Goal: Task Accomplishment & Management: Manage account settings

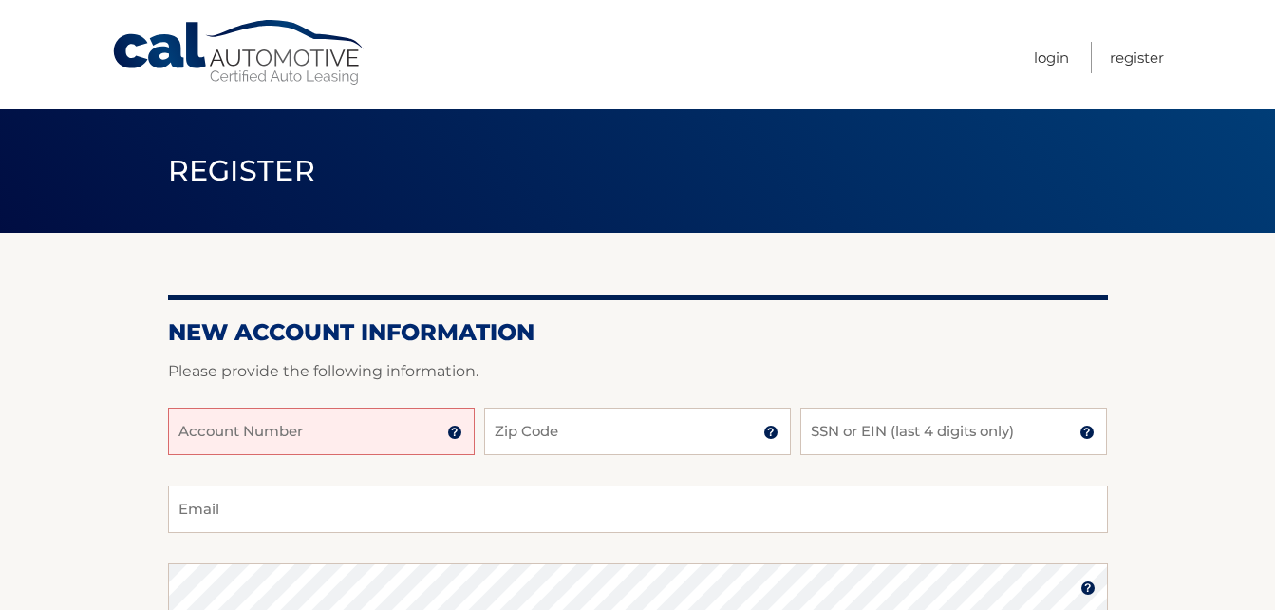
click at [374, 427] on input "Account Number" at bounding box center [321, 430] width 307 height 47
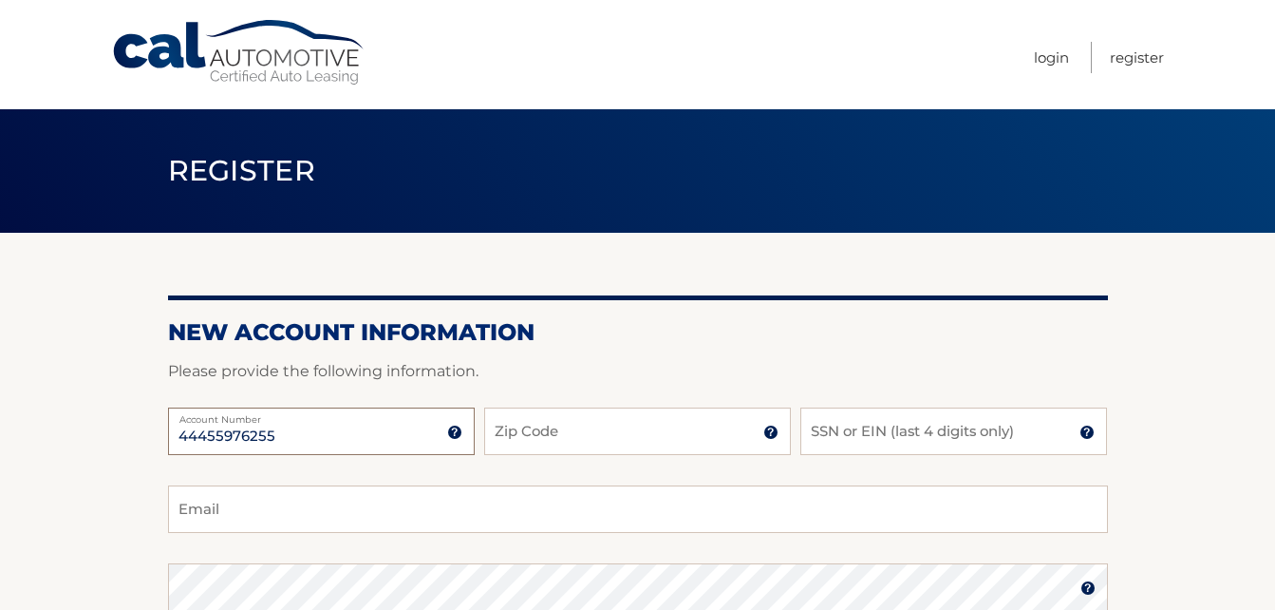
type input "44455976255"
type input "34983"
type input "1474"
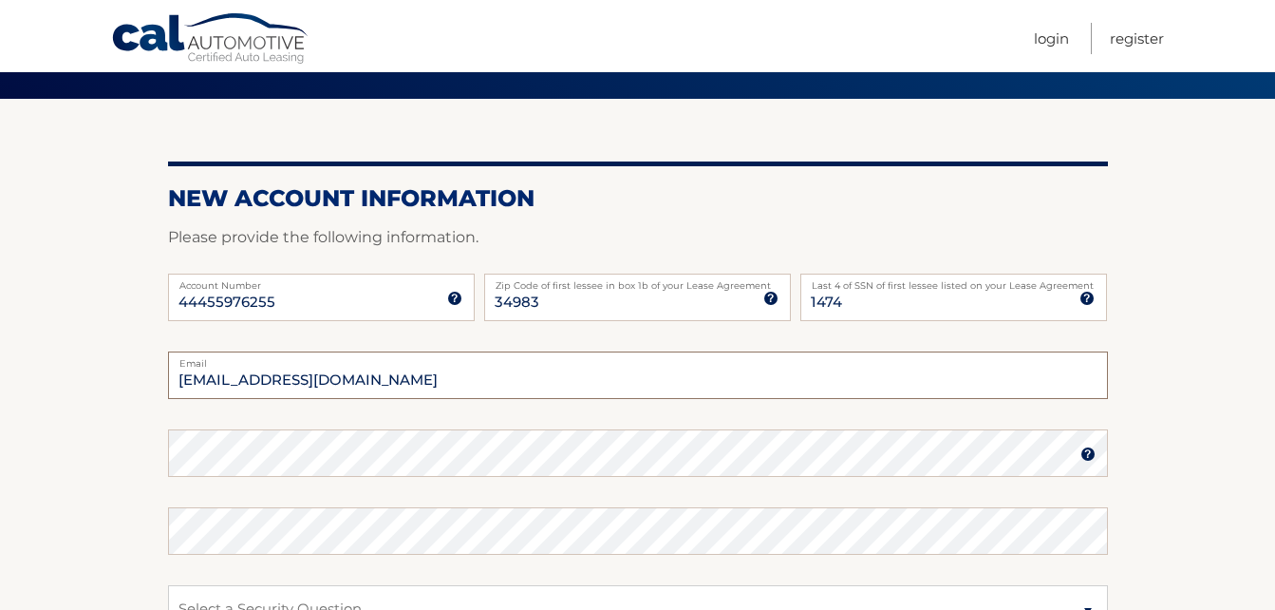
scroll to position [190, 0]
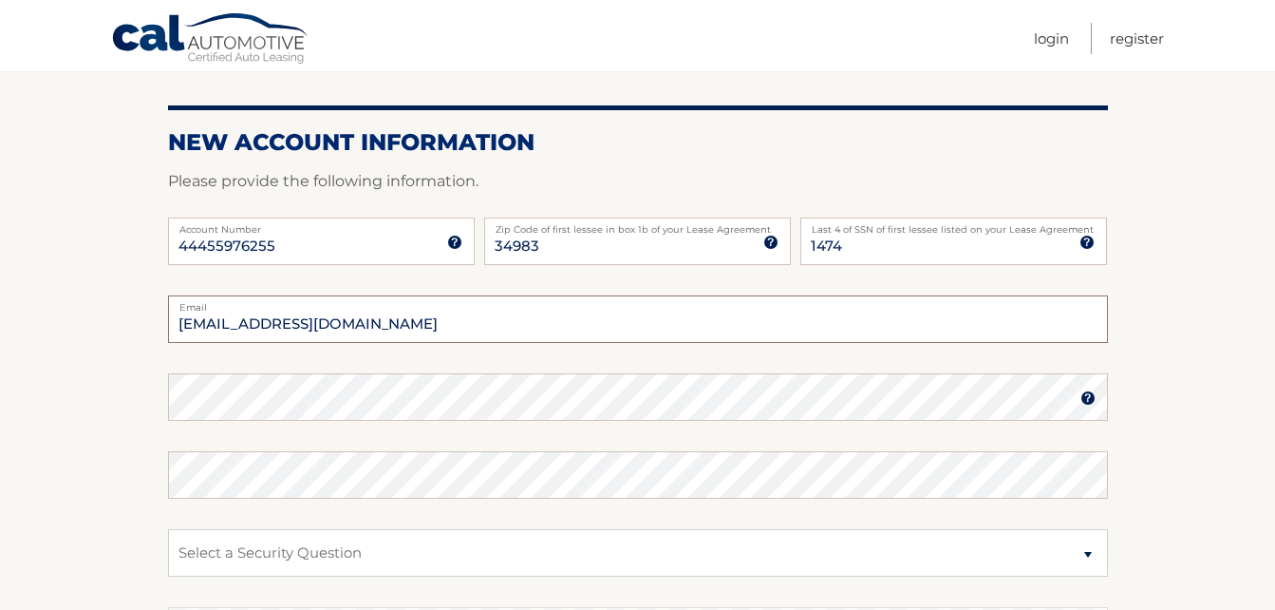
type input "cisco_t@hotmail.com"
click at [1082, 404] on img at bounding box center [1088, 397] width 15 height 15
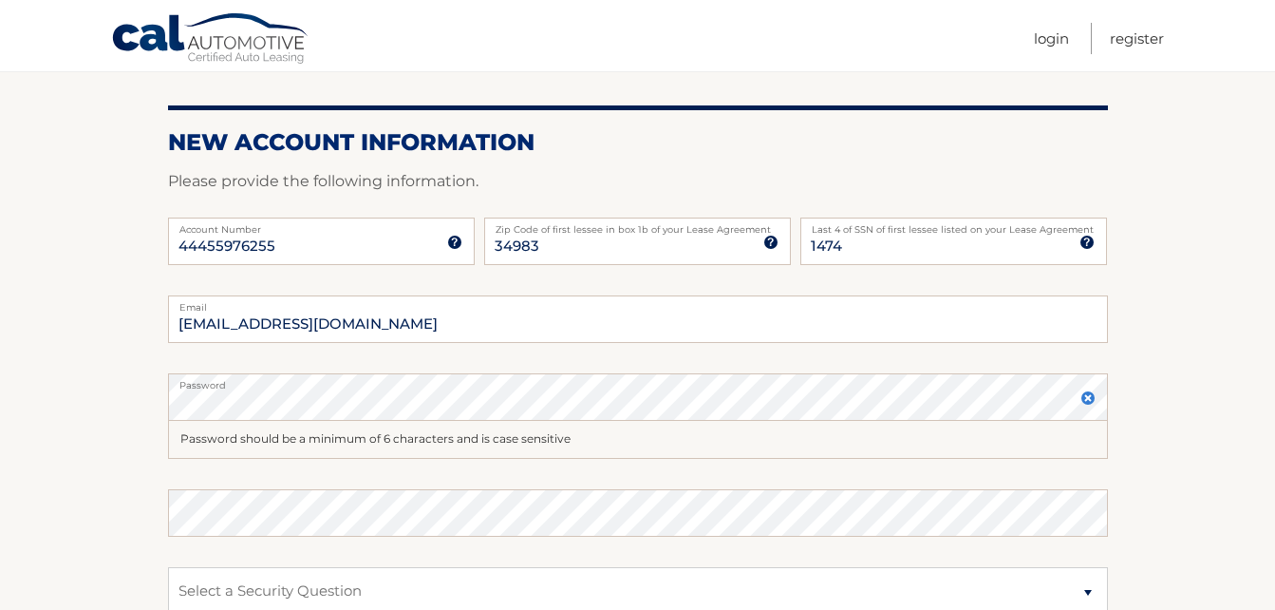
click at [1006, 439] on div "Password should be a minimum of 6 characters and is case sensitive" at bounding box center [638, 440] width 940 height 38
click at [1089, 396] on img at bounding box center [1088, 397] width 15 height 15
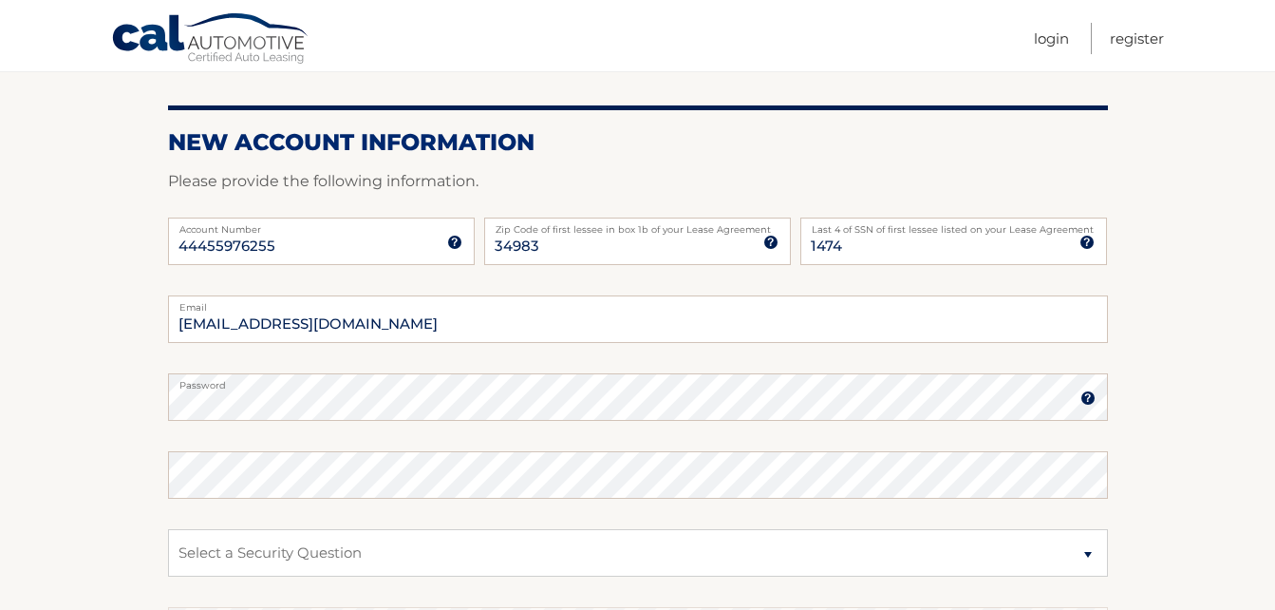
click at [1087, 401] on img at bounding box center [1088, 397] width 15 height 15
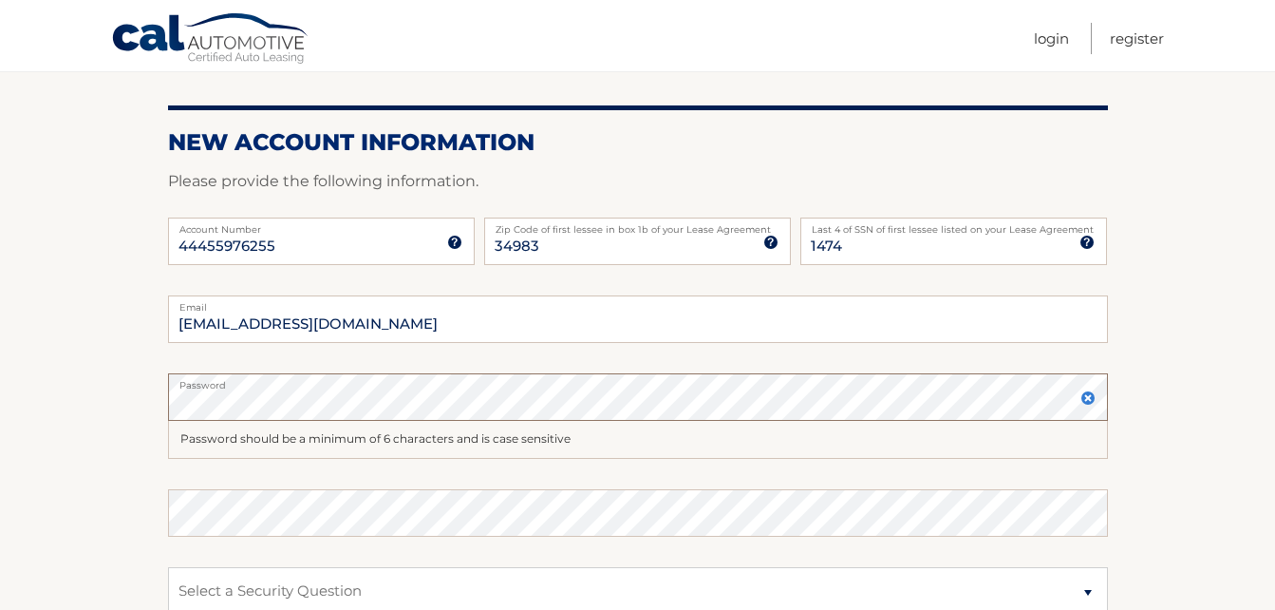
click at [136, 398] on section "New Account Information Please provide the following information. 44455976255 A…" at bounding box center [637, 433] width 1275 height 780
click at [9, 404] on section "New Account Information Please provide the following information. 44455976255 A…" at bounding box center [637, 433] width 1275 height 780
click at [162, 514] on section "New Account Information Please provide the following information. 44455976255 A…" at bounding box center [637, 433] width 1275 height 780
click at [144, 408] on section "New Account Information Please provide the following information. 44455976255 A…" at bounding box center [637, 433] width 1275 height 780
click at [145, 519] on section "New Account Information Please provide the following information. 44455976255 A…" at bounding box center [637, 433] width 1275 height 780
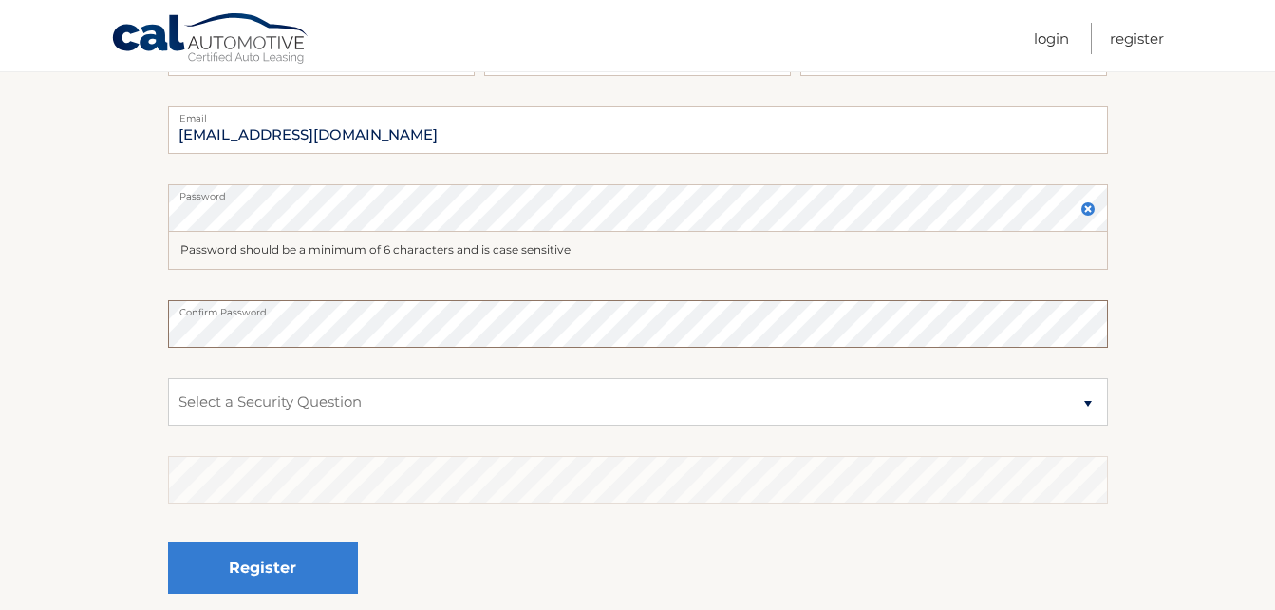
scroll to position [380, 0]
click at [446, 395] on select "Select a Security Question What was the name of your elementary school? What is…" at bounding box center [638, 400] width 940 height 47
select select "3"
click at [168, 377] on select "Select a Security Question What was the name of your elementary school? What is…" at bounding box center [638, 400] width 940 height 47
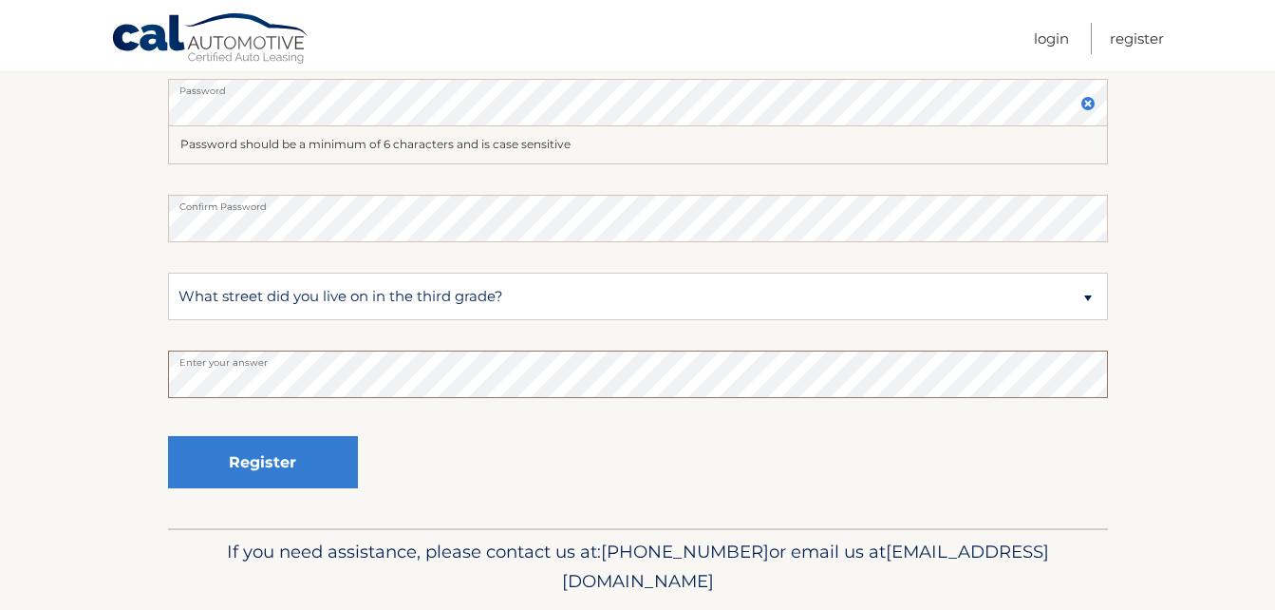
scroll to position [452, 0]
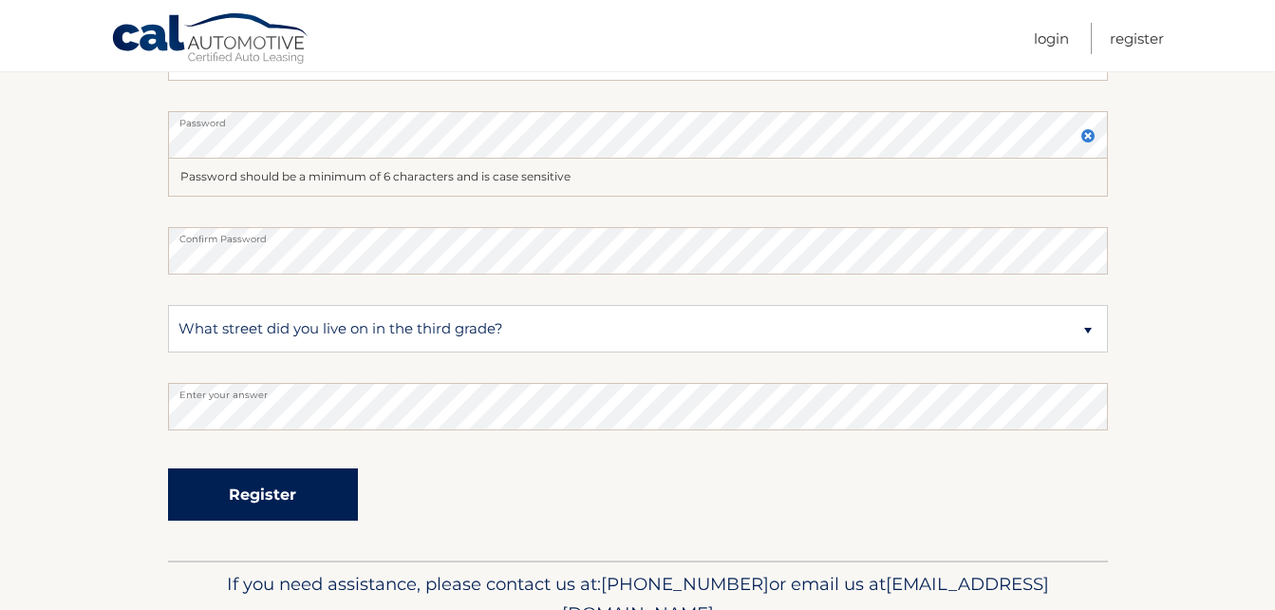
click at [259, 498] on button "Register" at bounding box center [263, 494] width 190 height 52
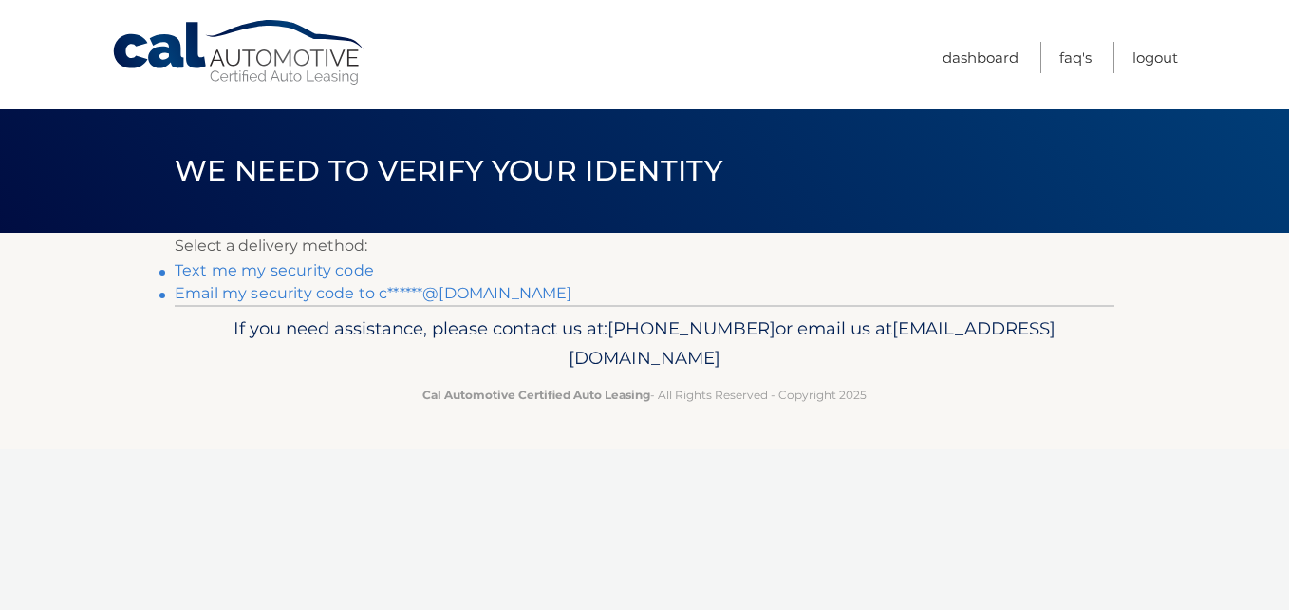
click at [353, 271] on link "Text me my security code" at bounding box center [274, 270] width 199 height 18
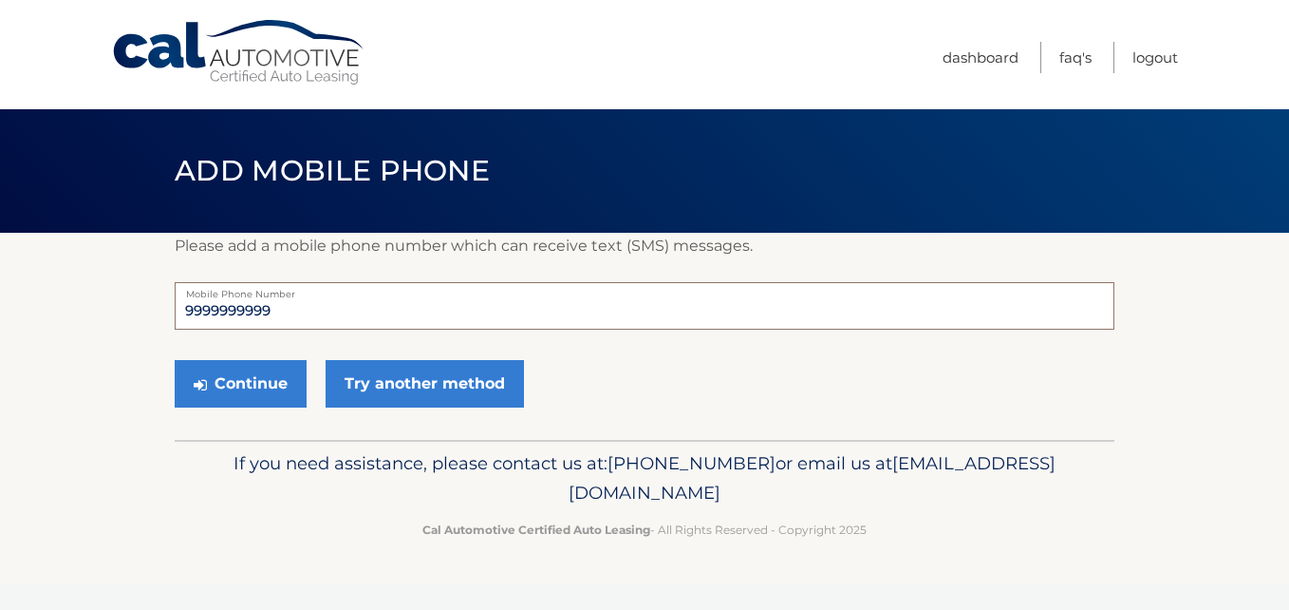
drag, startPoint x: 302, startPoint y: 315, endPoint x: 28, endPoint y: 286, distance: 276.0
click at [28, 286] on section "Please add a mobile phone number which can receive text (SMS) messages. 9999999…" at bounding box center [644, 336] width 1289 height 207
type input "9149789513"
click at [733, 401] on div "Continue Try another method" at bounding box center [645, 384] width 940 height 65
click at [216, 373] on button "Continue" at bounding box center [241, 383] width 132 height 47
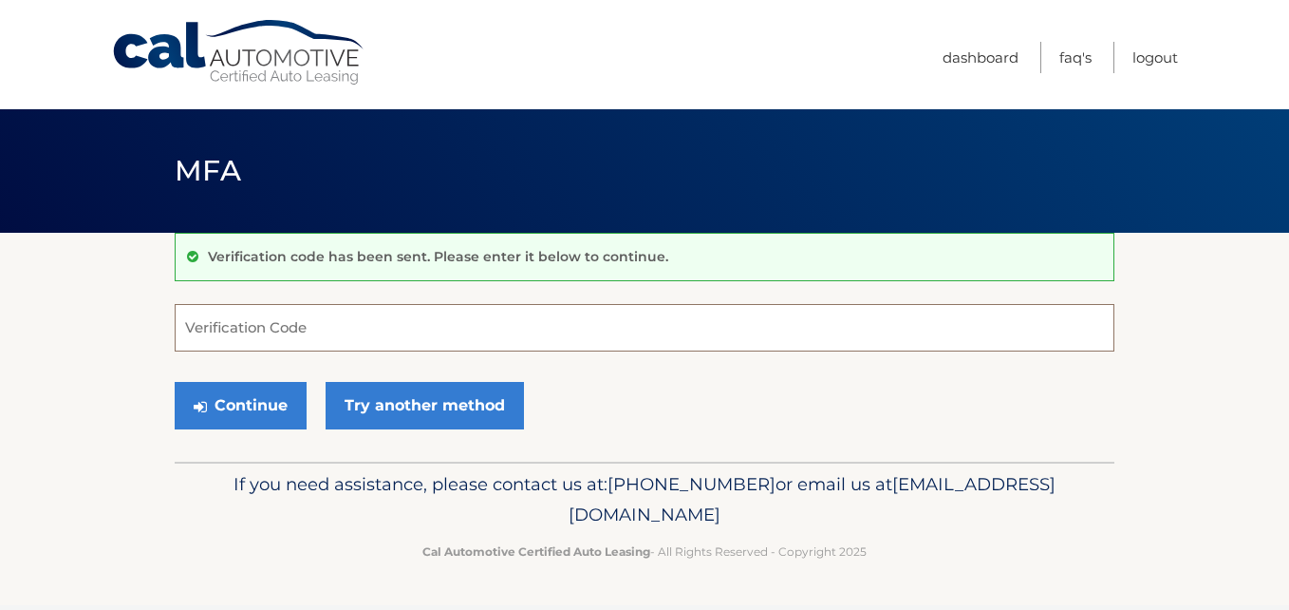
click at [236, 324] on input "Verification Code" at bounding box center [645, 327] width 940 height 47
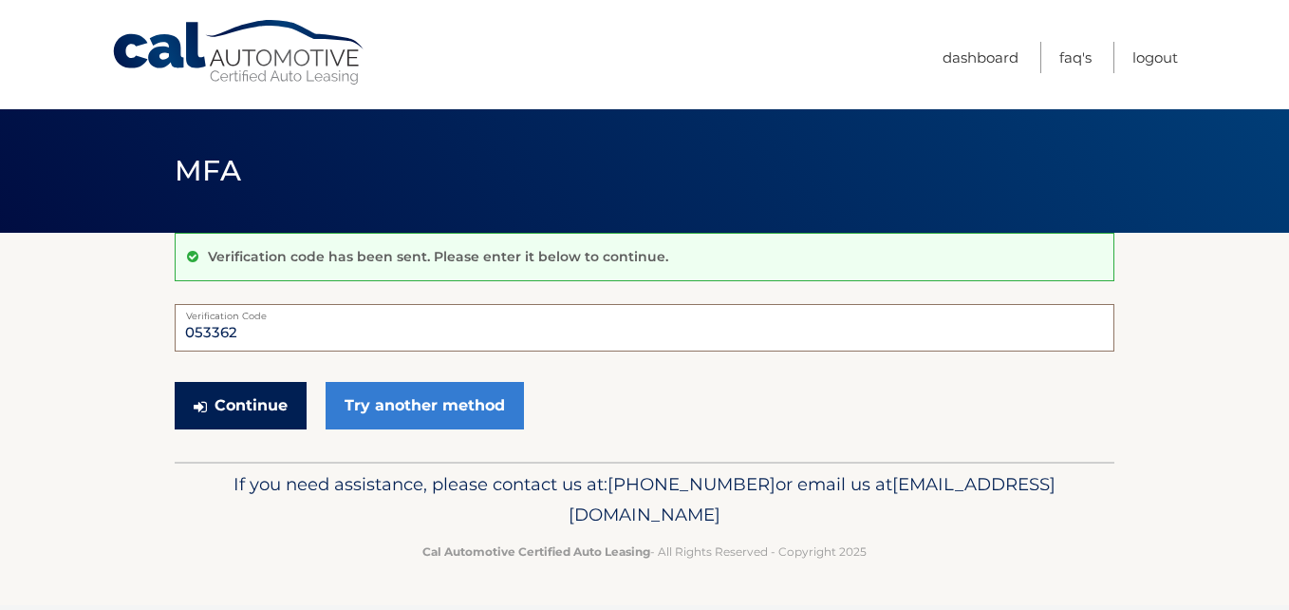
type input "053362"
click at [261, 406] on button "Continue" at bounding box center [241, 405] width 132 height 47
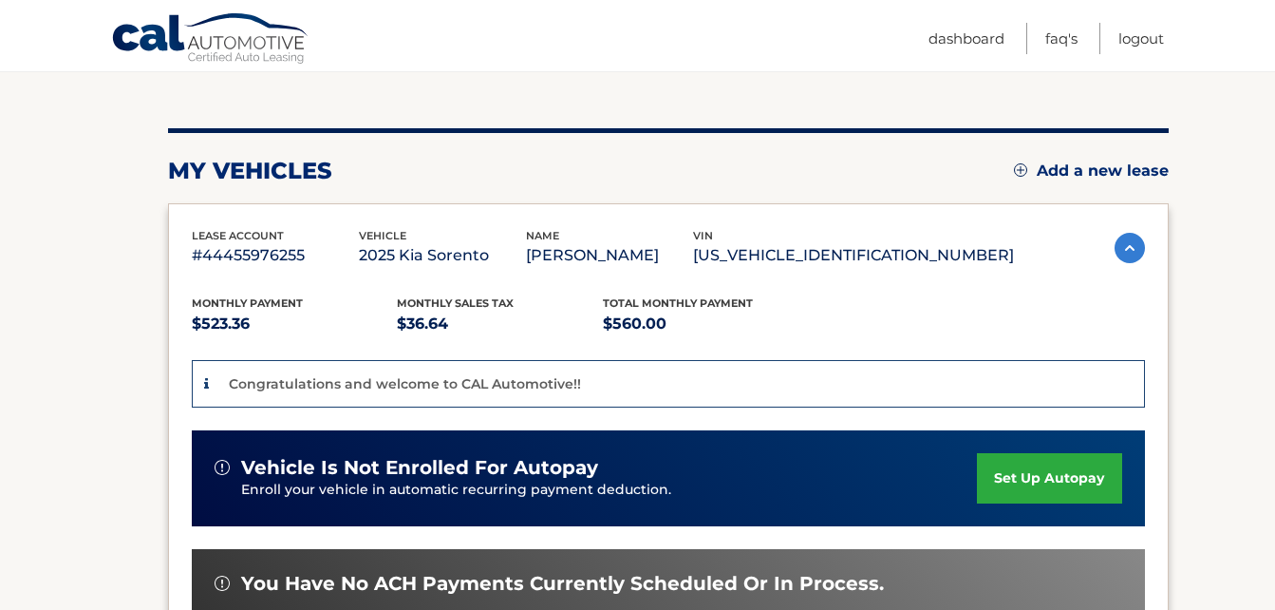
scroll to position [285, 0]
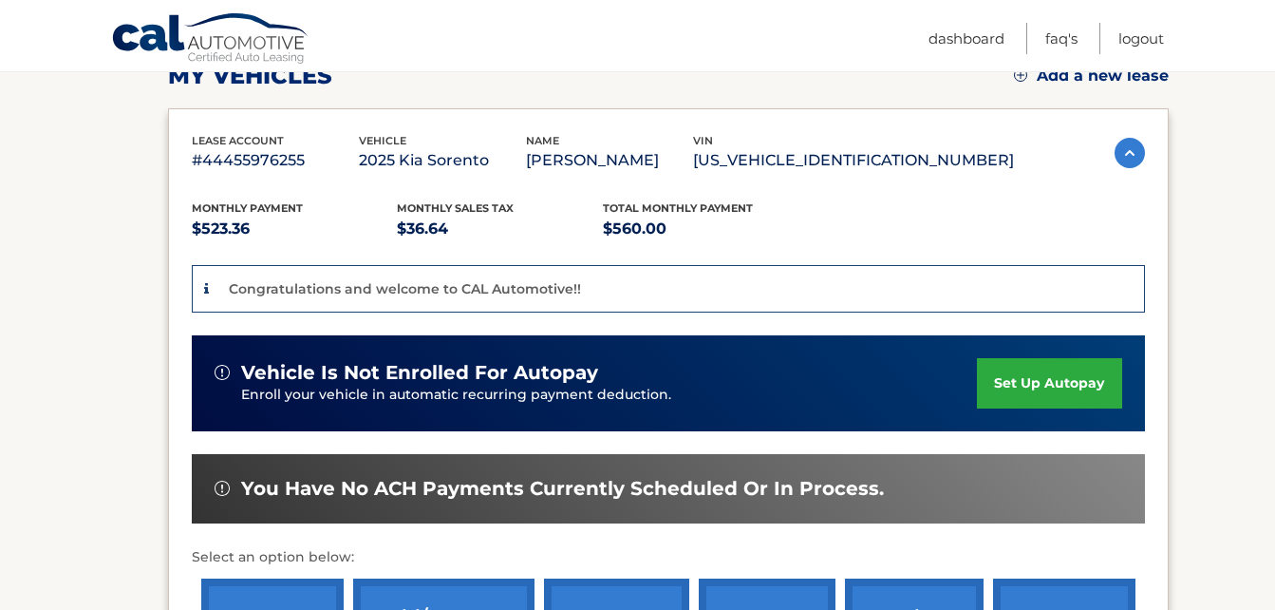
click at [1055, 381] on link "set up autopay" at bounding box center [1049, 383] width 144 height 50
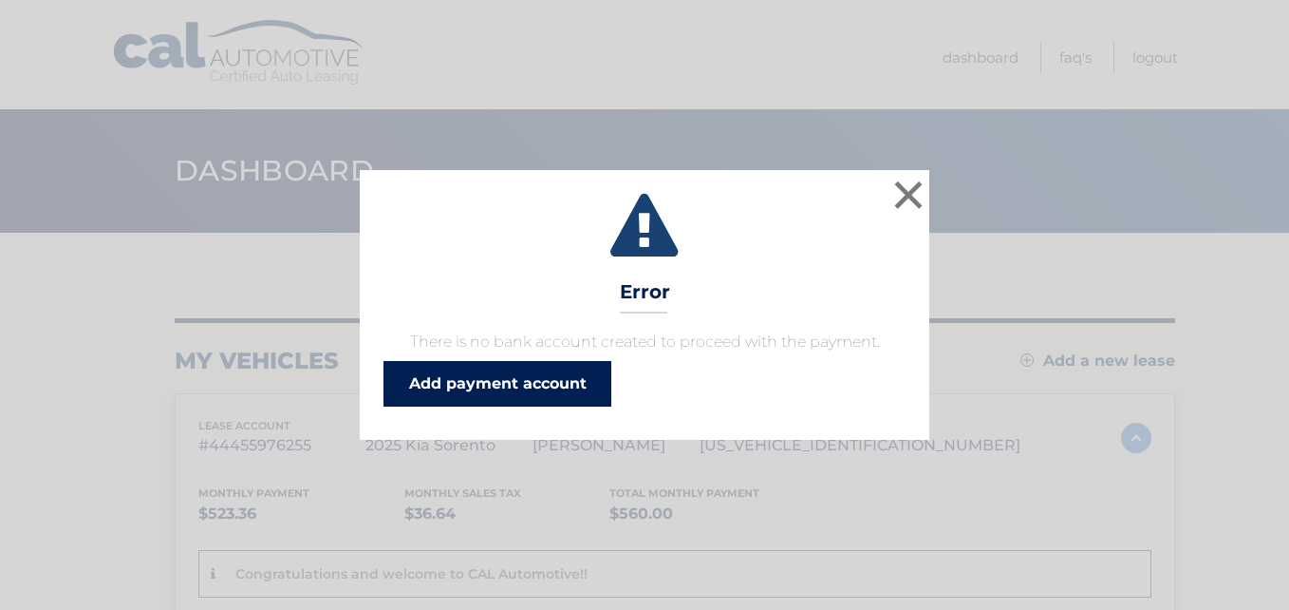
click at [570, 382] on link "Add payment account" at bounding box center [498, 384] width 228 height 46
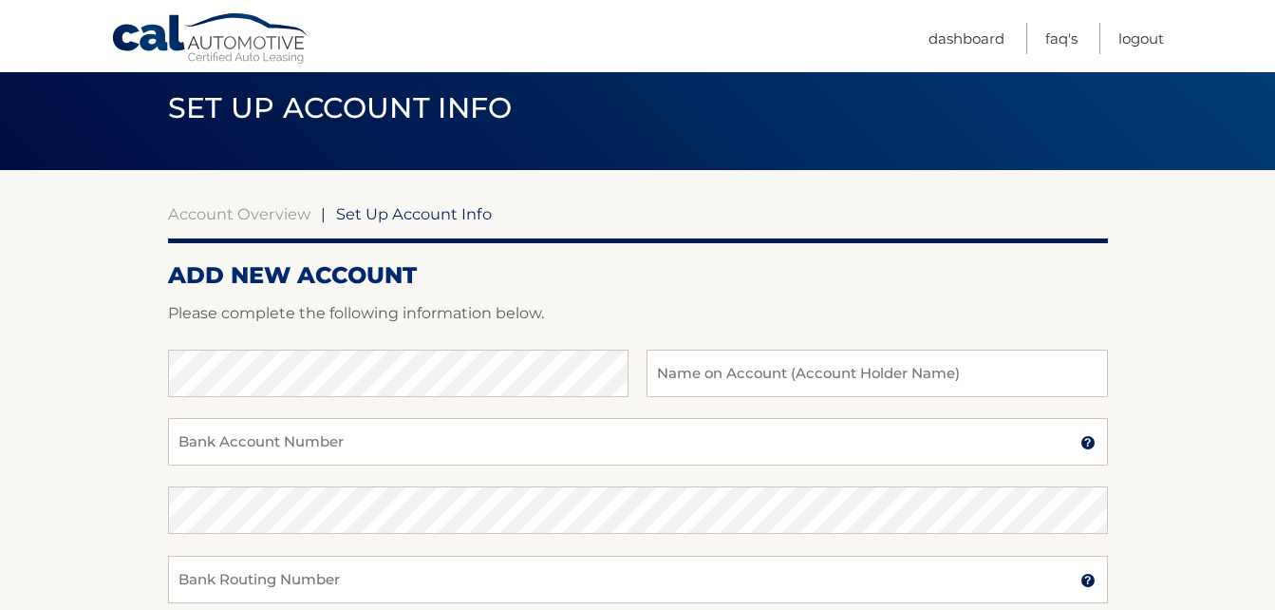
scroll to position [95, 0]
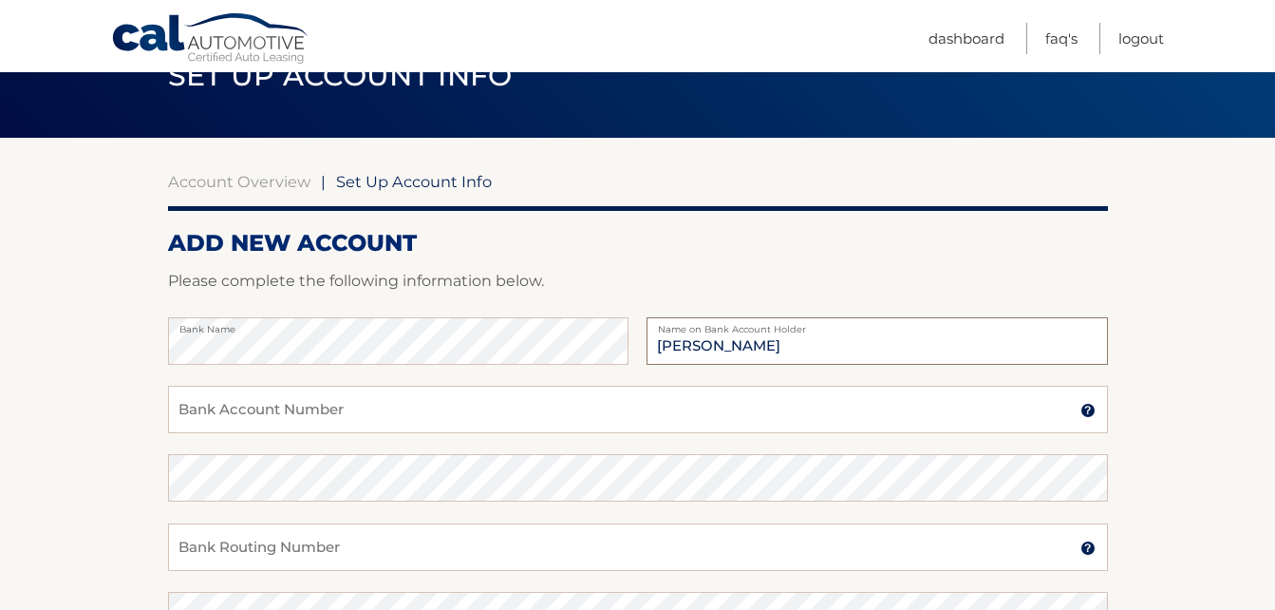
click at [742, 347] on input "Christopher Scott" at bounding box center [877, 340] width 461 height 47
type input "Christopher J Scott"
click at [815, 407] on input "Bank Account Number" at bounding box center [638, 409] width 940 height 47
type input "898034493769"
click at [443, 554] on input "Bank Routing Number" at bounding box center [638, 546] width 940 height 47
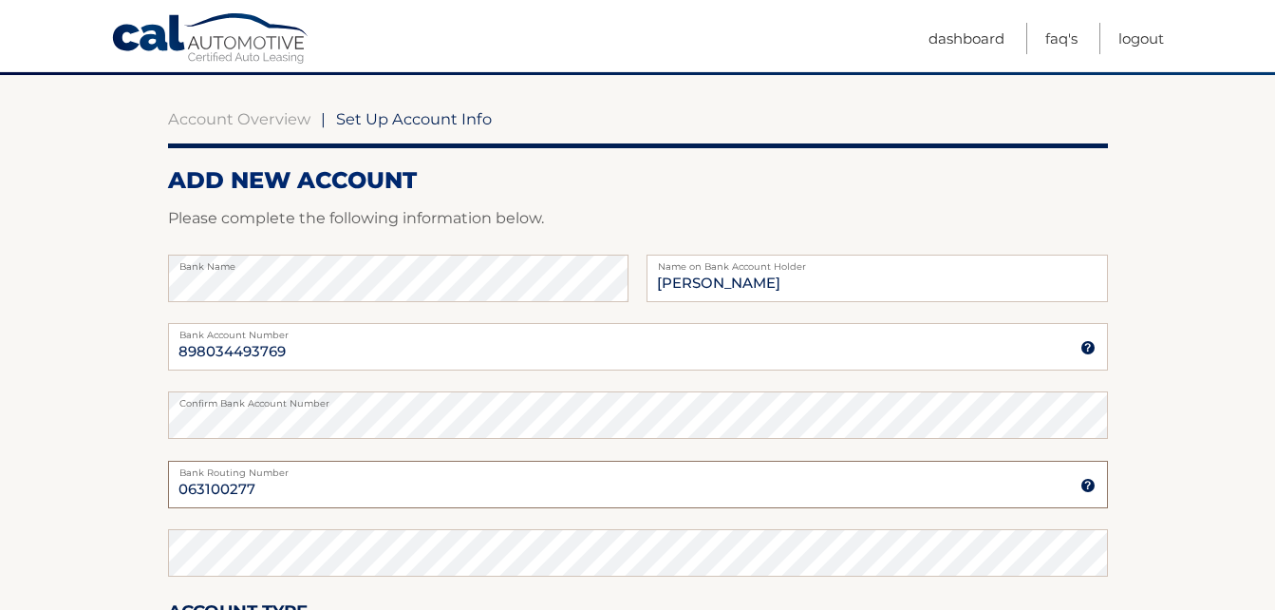
scroll to position [190, 0]
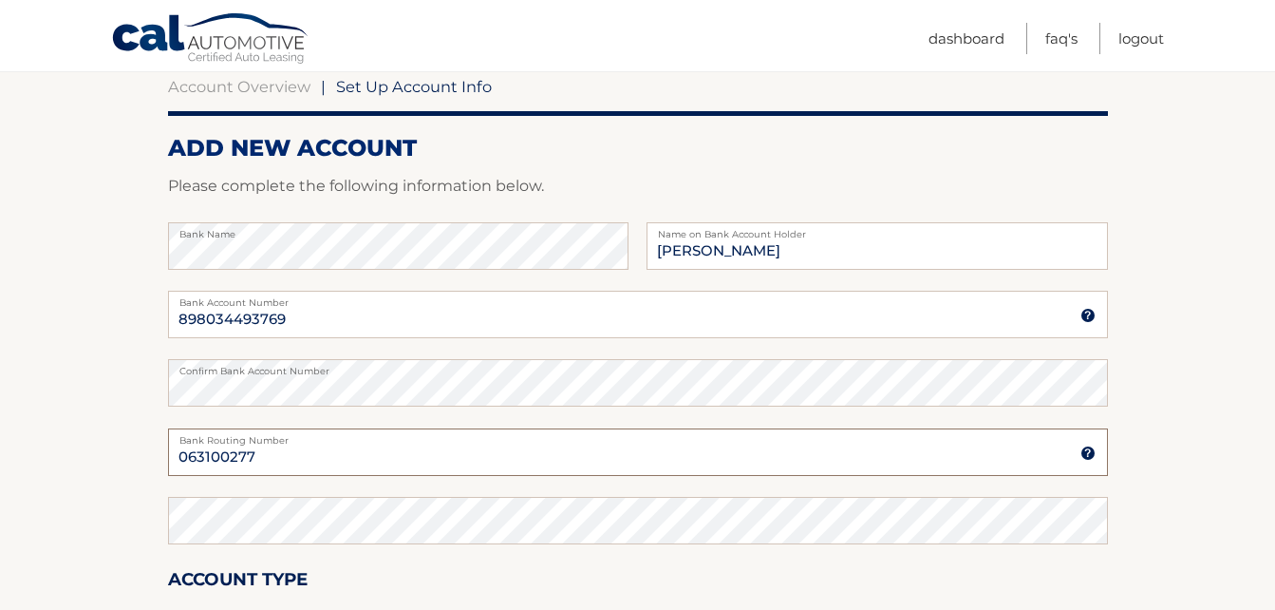
type input "063100277"
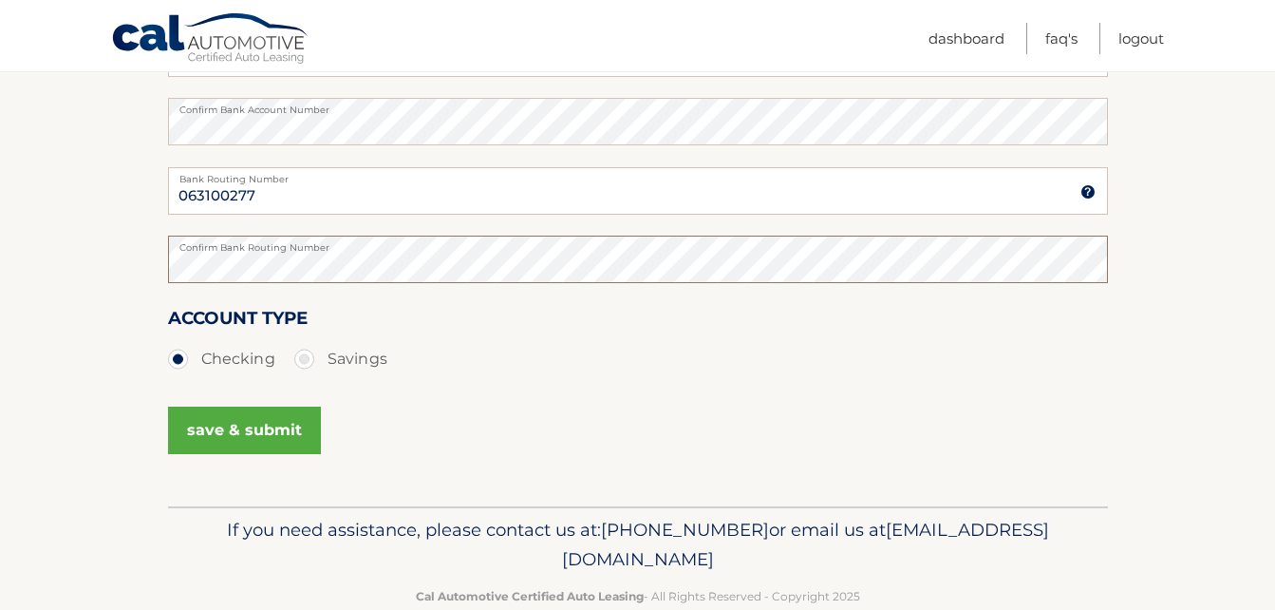
scroll to position [380, 0]
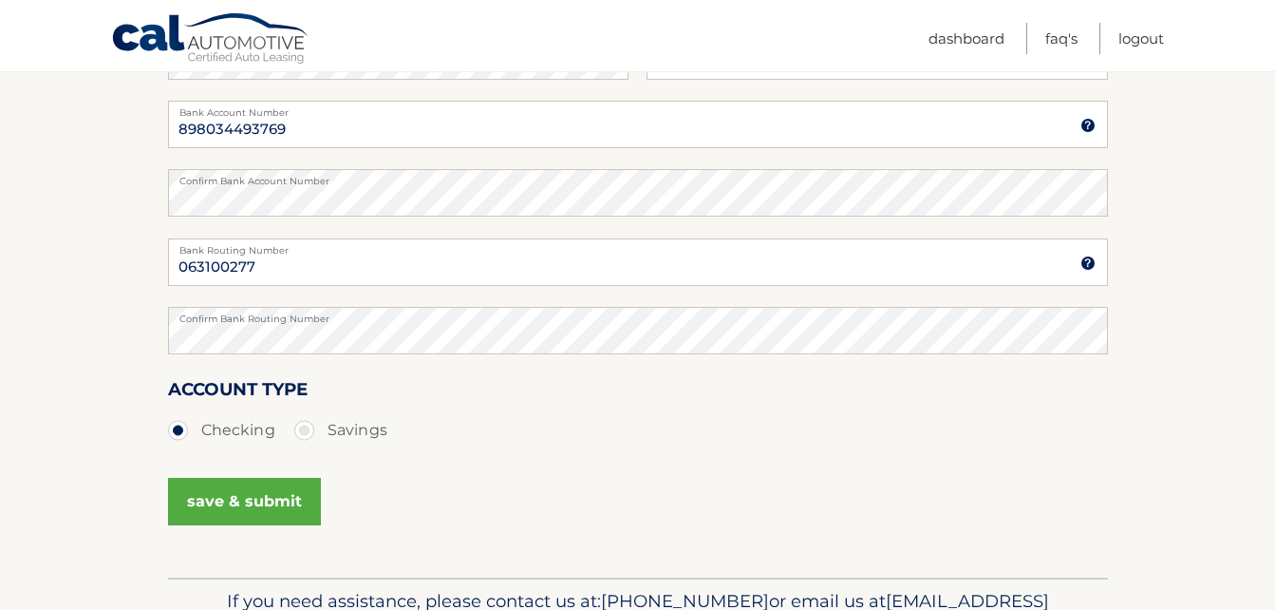
click at [250, 501] on button "save & submit" at bounding box center [244, 501] width 153 height 47
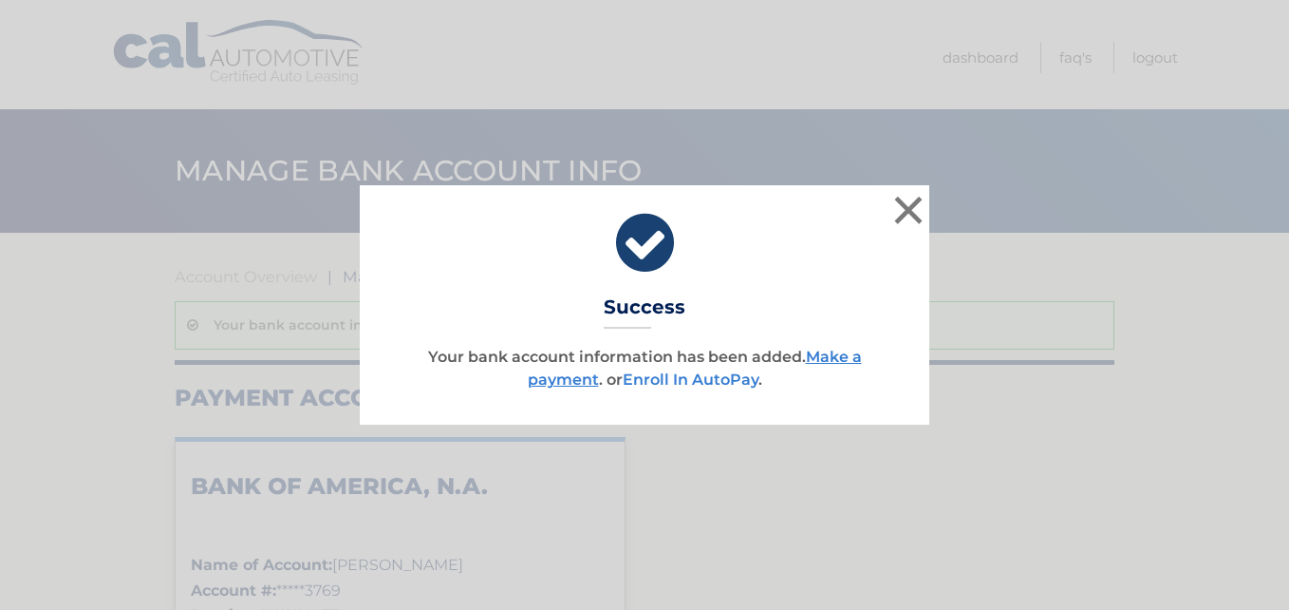
click at [727, 380] on link "Enroll In AutoPay" at bounding box center [691, 379] width 136 height 18
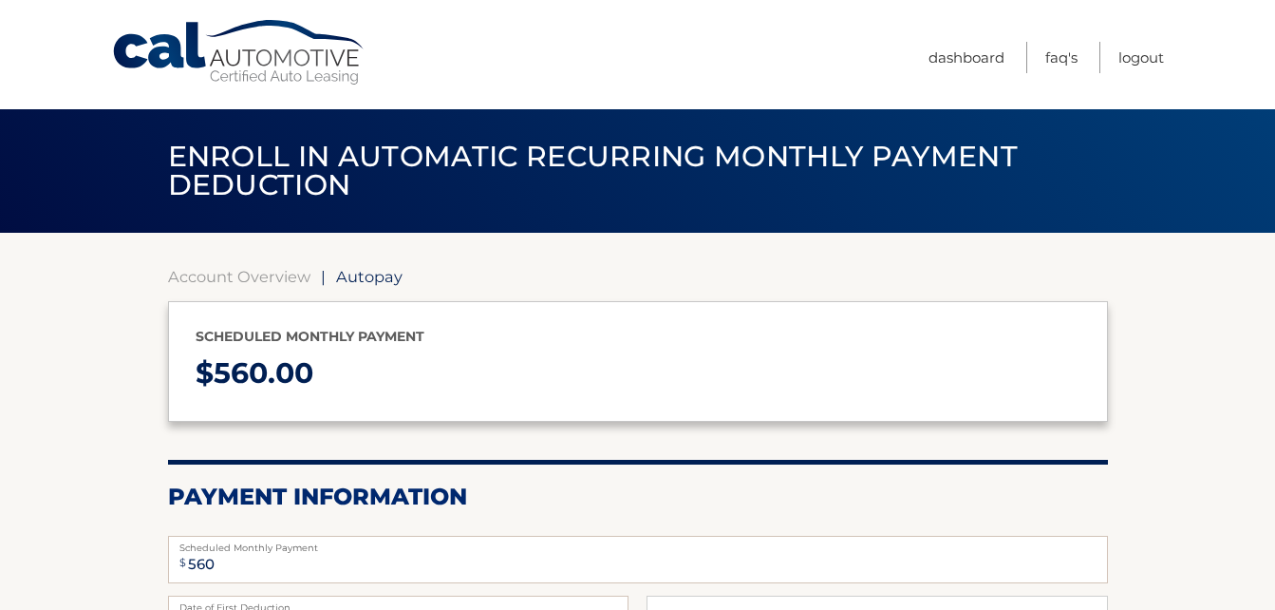
select select "NmI4NTE3NTEtYTZlMS00OTc0LWJjOTEtNjI5NDZkMWNkNWVj"
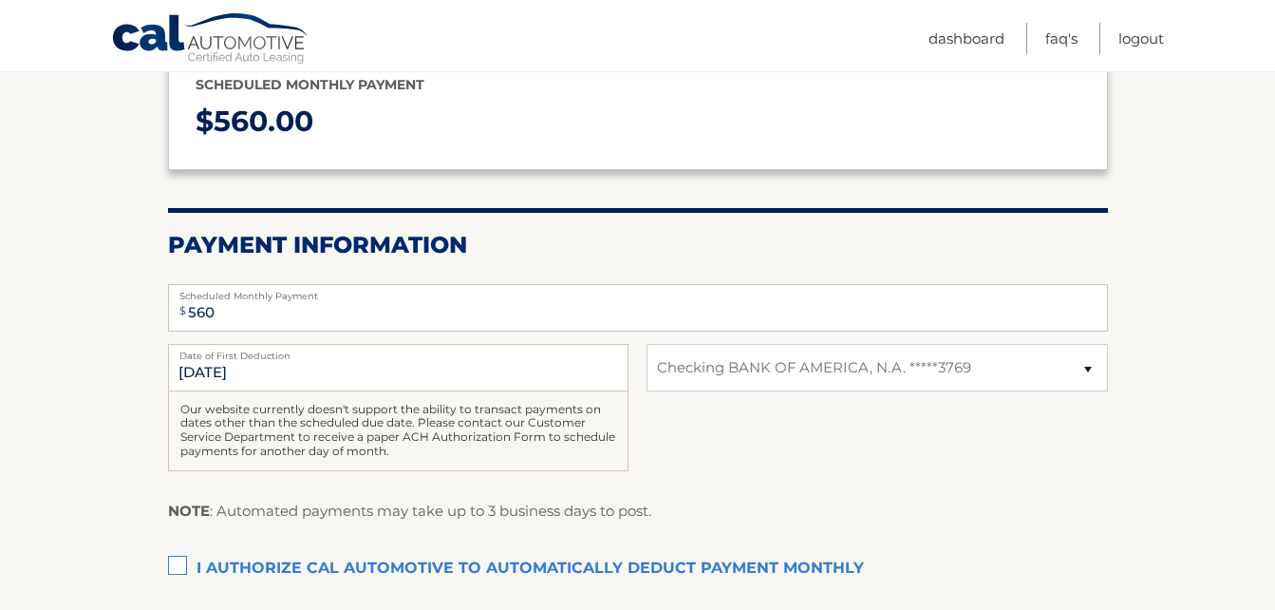
scroll to position [285, 0]
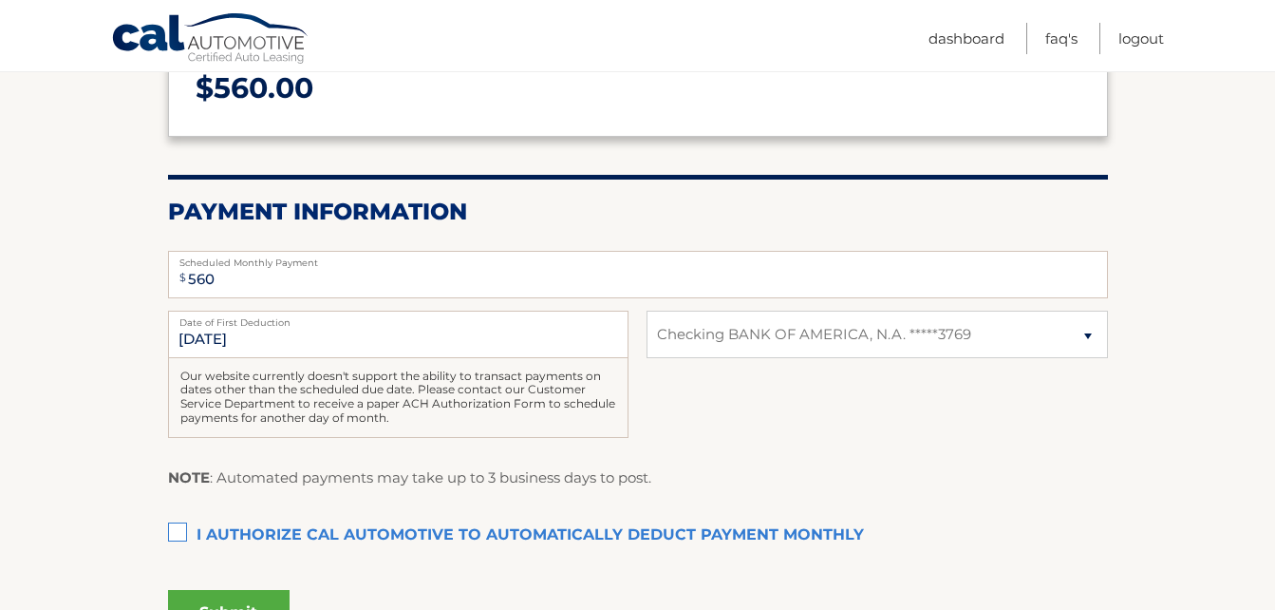
click at [182, 528] on label "I authorize cal automotive to automatically deduct payment monthly This checkbo…" at bounding box center [638, 536] width 940 height 38
click at [0, 0] on input "I authorize cal automotive to automatically deduct payment monthly This checkbo…" at bounding box center [0, 0] width 0 height 0
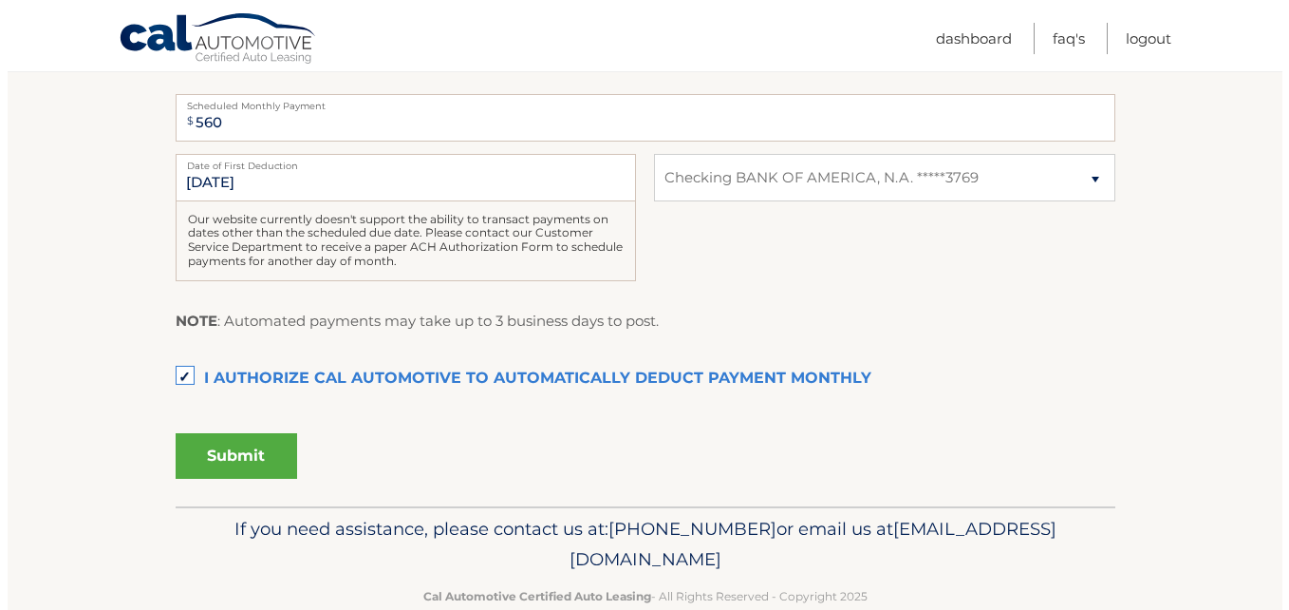
scroll to position [475, 0]
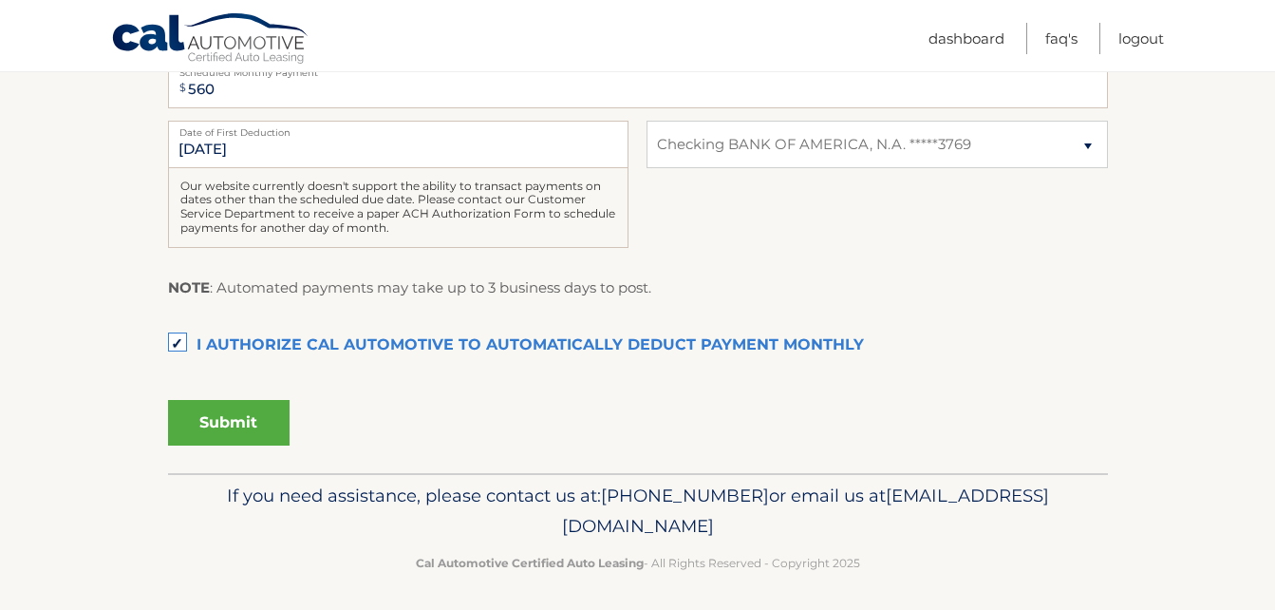
click at [234, 419] on button "Submit" at bounding box center [229, 423] width 122 height 46
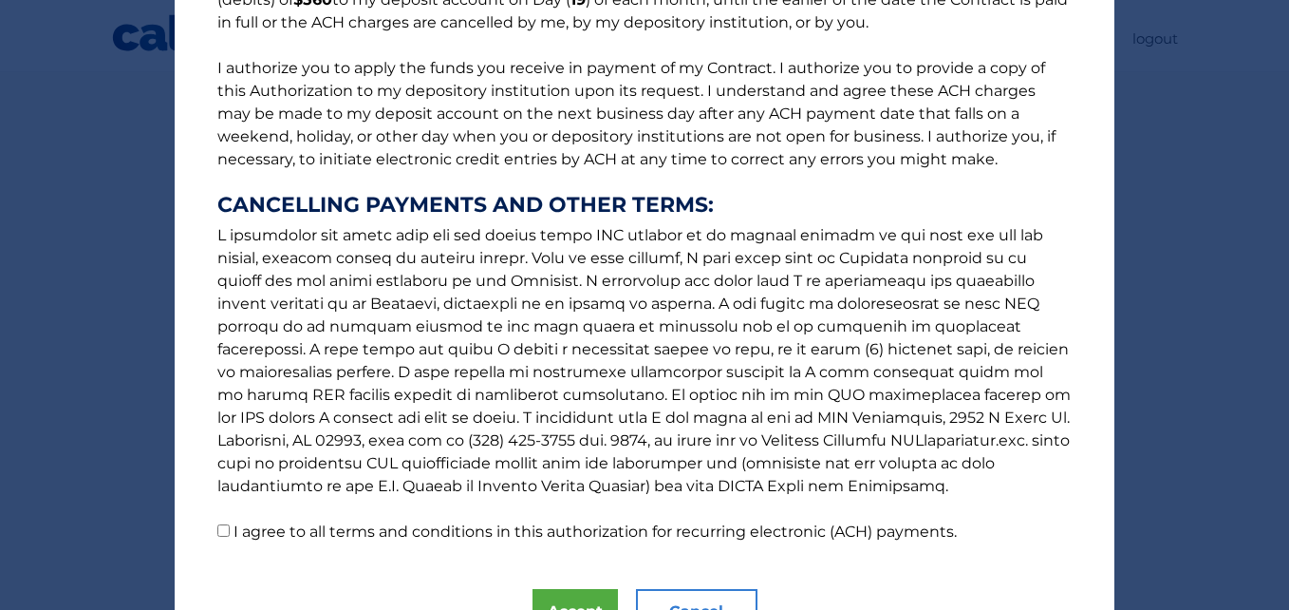
scroll to position [285, 0]
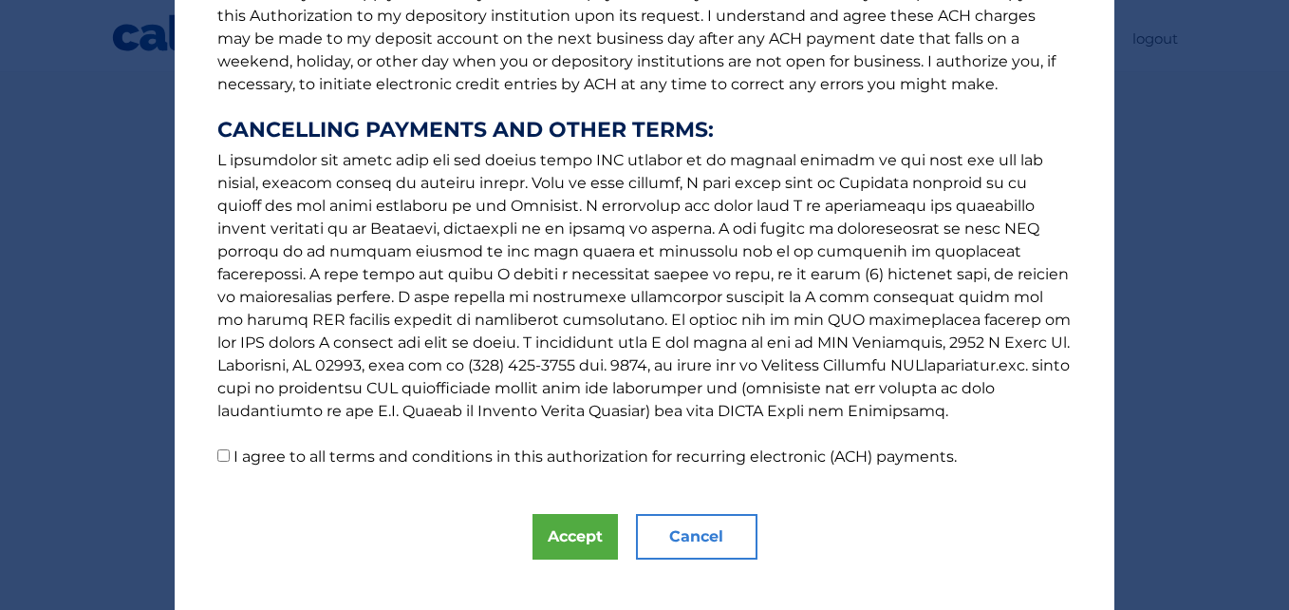
click at [223, 459] on p "The words "I" "me" and "my" mean any identified Customer who signs this Authori…" at bounding box center [644, 111] width 893 height 714
click at [219, 458] on input "I agree to all terms and conditions in this authorization for recurring electro…" at bounding box center [223, 455] width 12 height 12
checkbox input "true"
click at [579, 542] on button "Accept" at bounding box center [575, 537] width 85 height 46
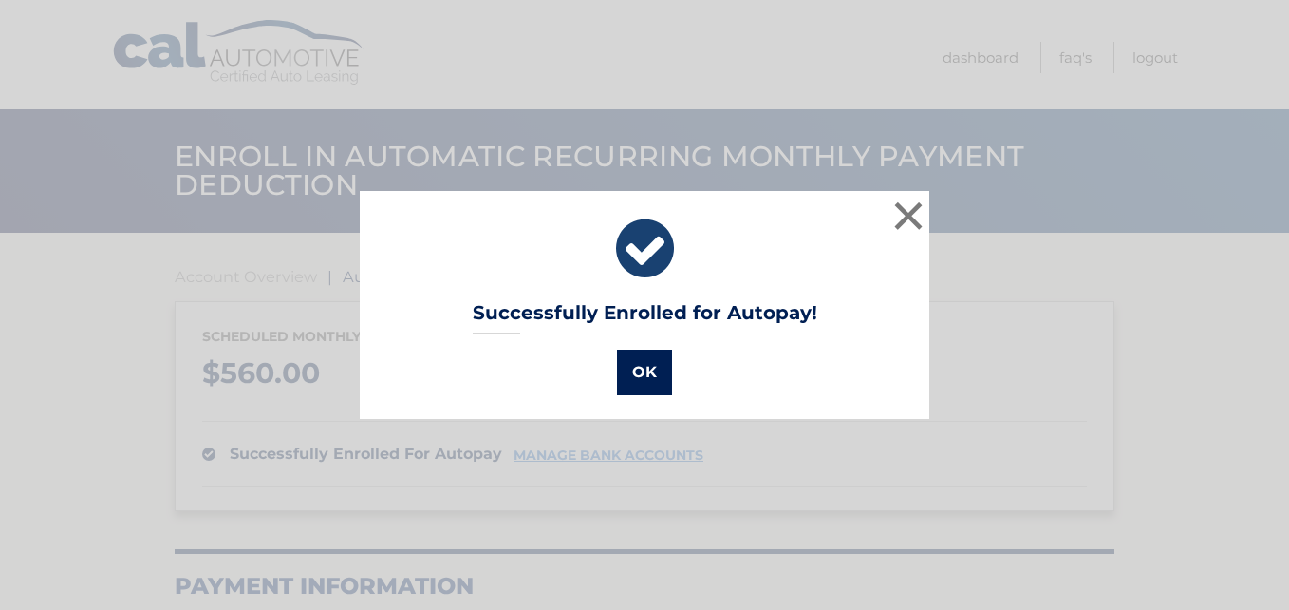
click at [649, 371] on button "OK" at bounding box center [644, 372] width 55 height 46
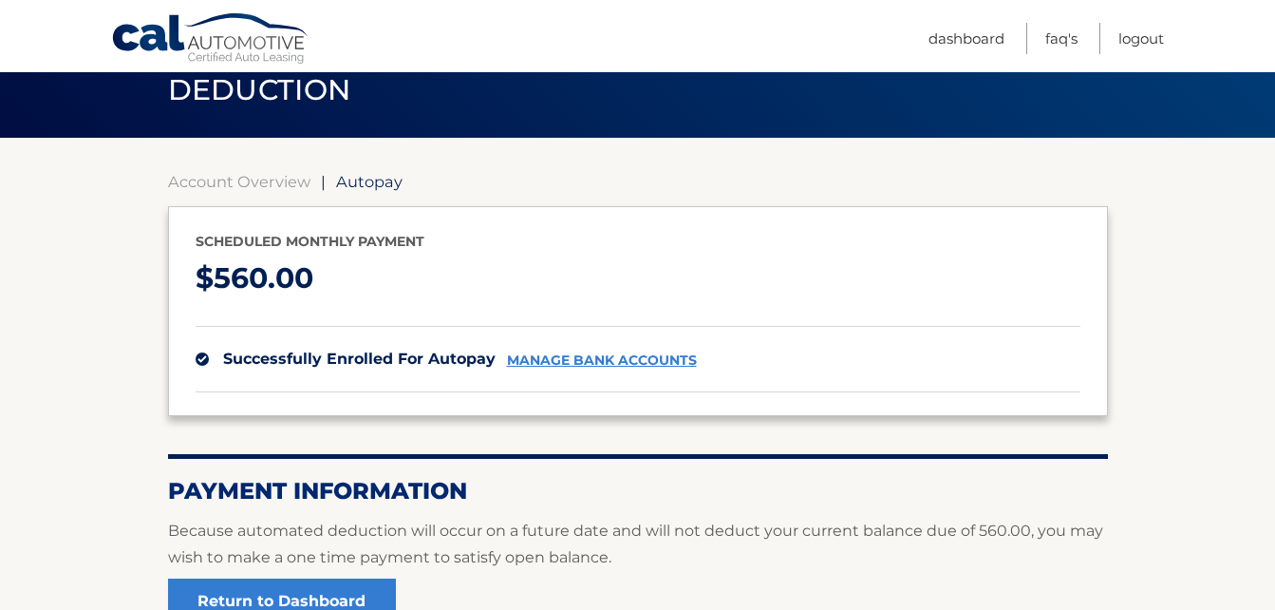
scroll to position [190, 0]
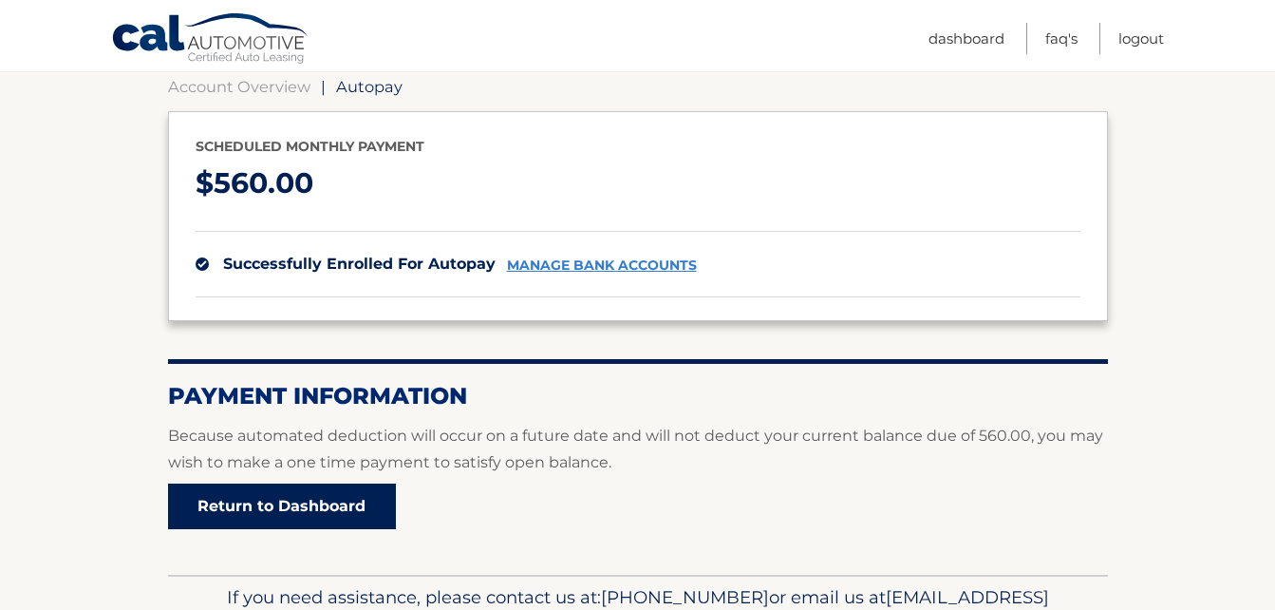
click at [259, 509] on link "Return to Dashboard" at bounding box center [282, 506] width 228 height 46
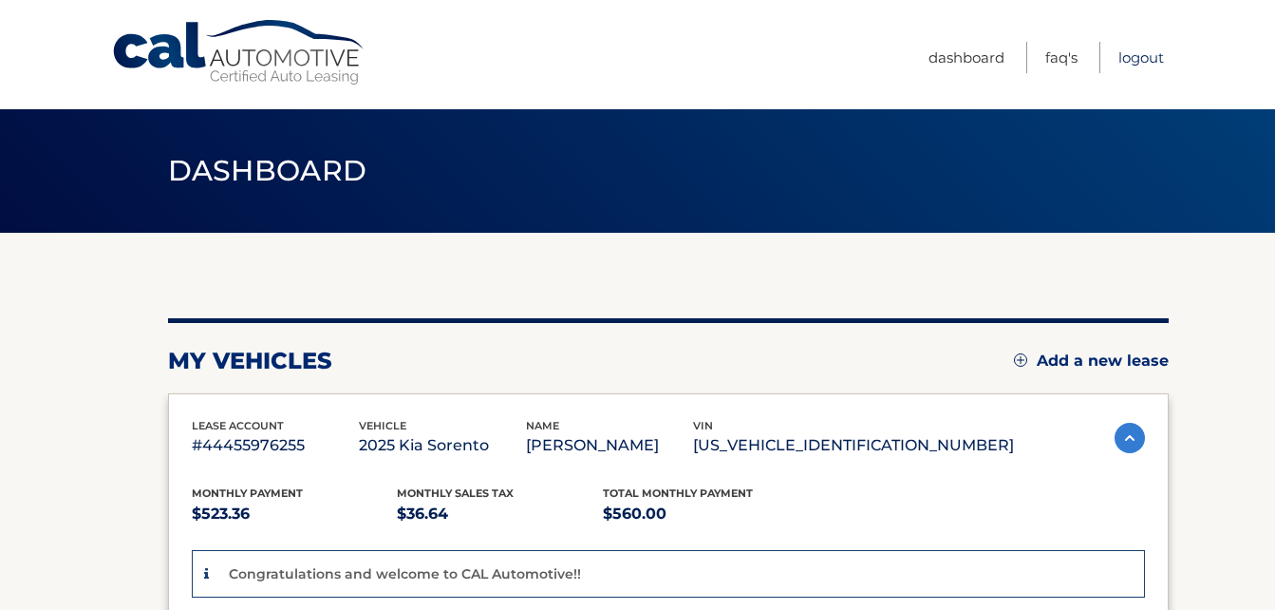
click at [1146, 59] on link "Logout" at bounding box center [1142, 57] width 46 height 31
